Goal: Task Accomplishment & Management: Use online tool/utility

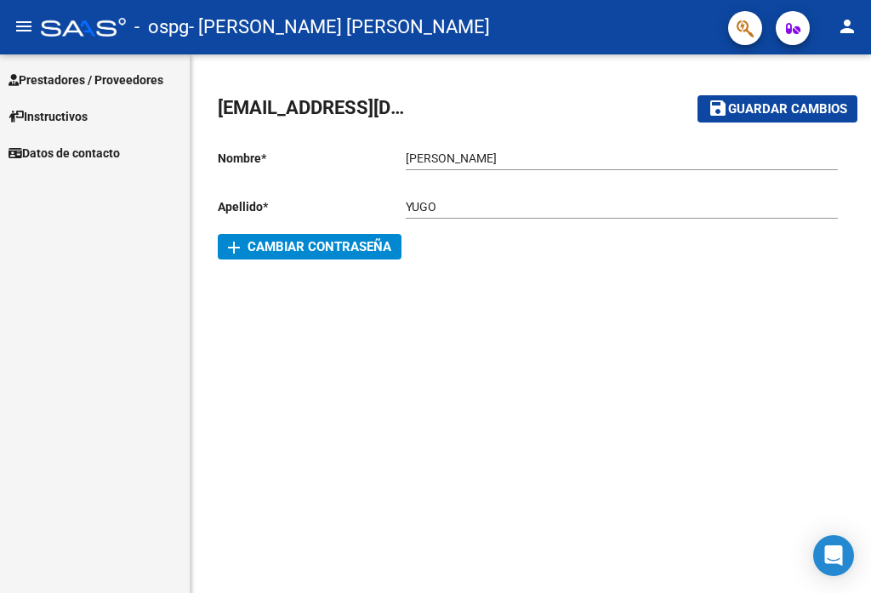
click at [145, 81] on span "Prestadores / Proveedores" at bounding box center [86, 80] width 155 height 19
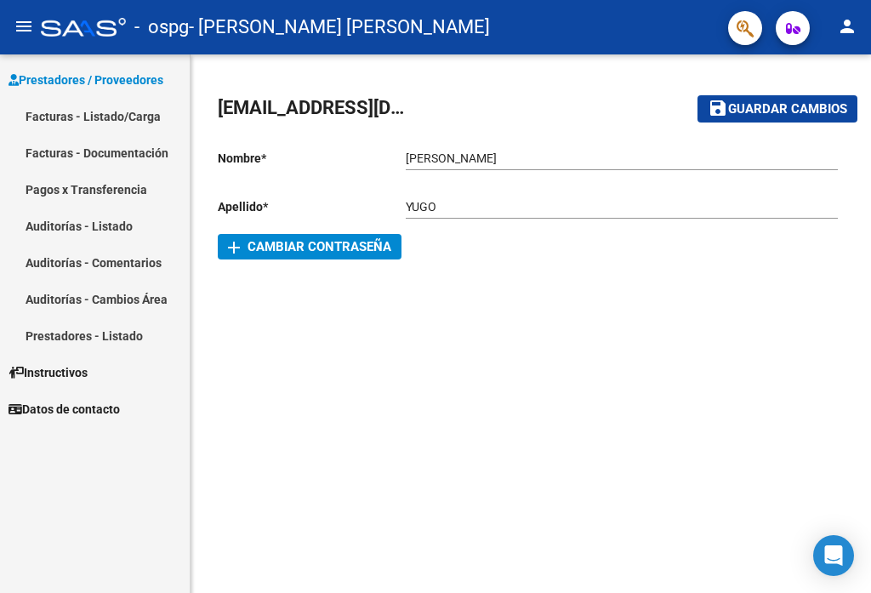
click at [99, 122] on link "Facturas - Listado/Carga" at bounding box center [95, 116] width 190 height 37
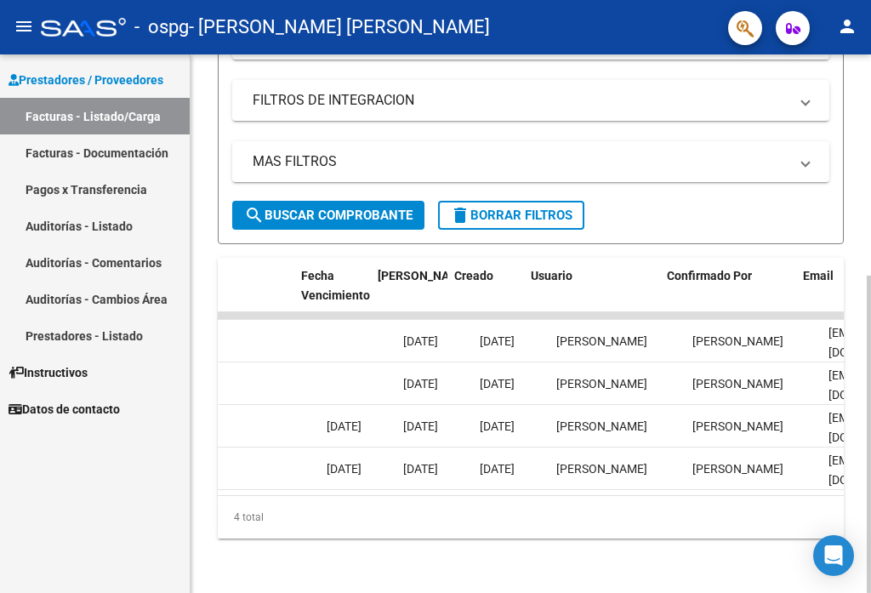
scroll to position [0, 2836]
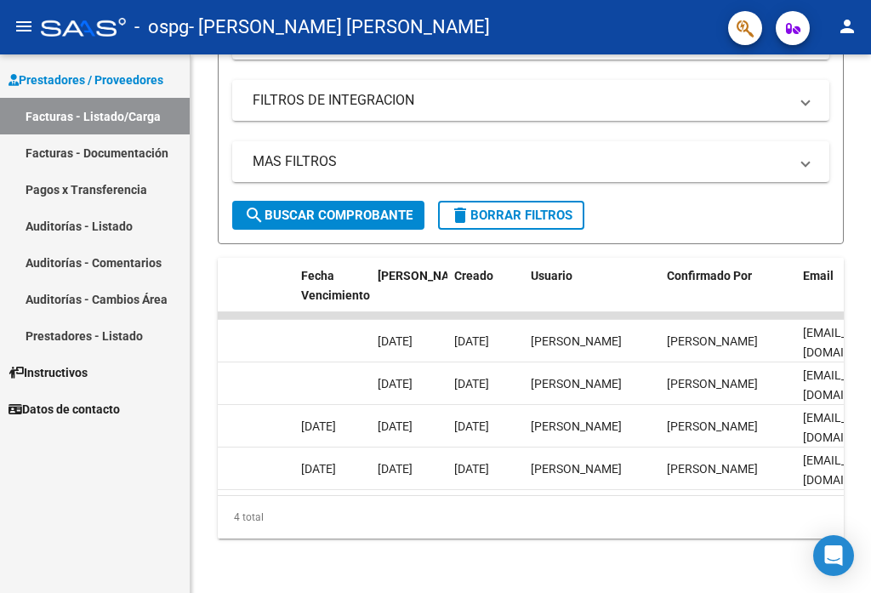
click at [850, 26] on mat-icon "person" at bounding box center [847, 26] width 20 height 20
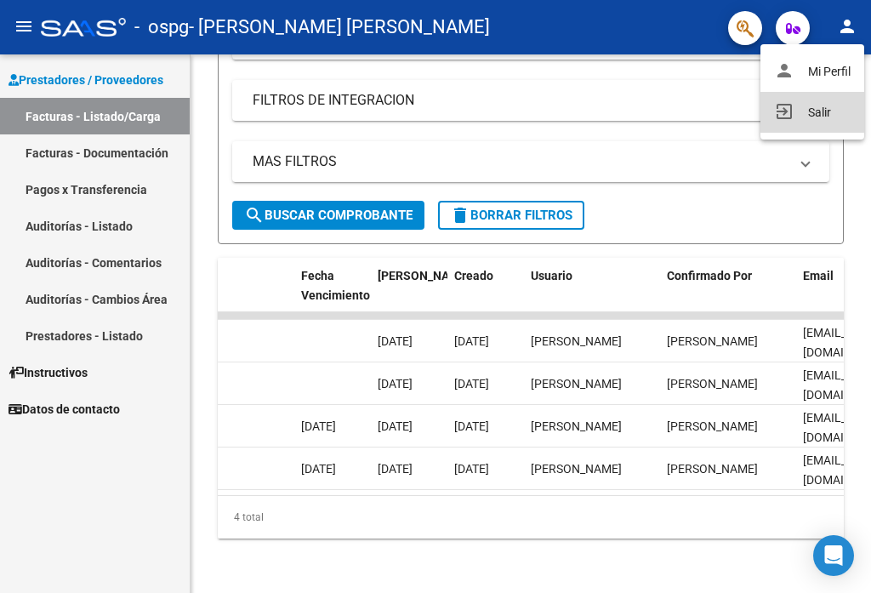
click at [821, 110] on button "exit_to_app Salir" at bounding box center [812, 112] width 104 height 41
